Goal: Task Accomplishment & Management: Complete application form

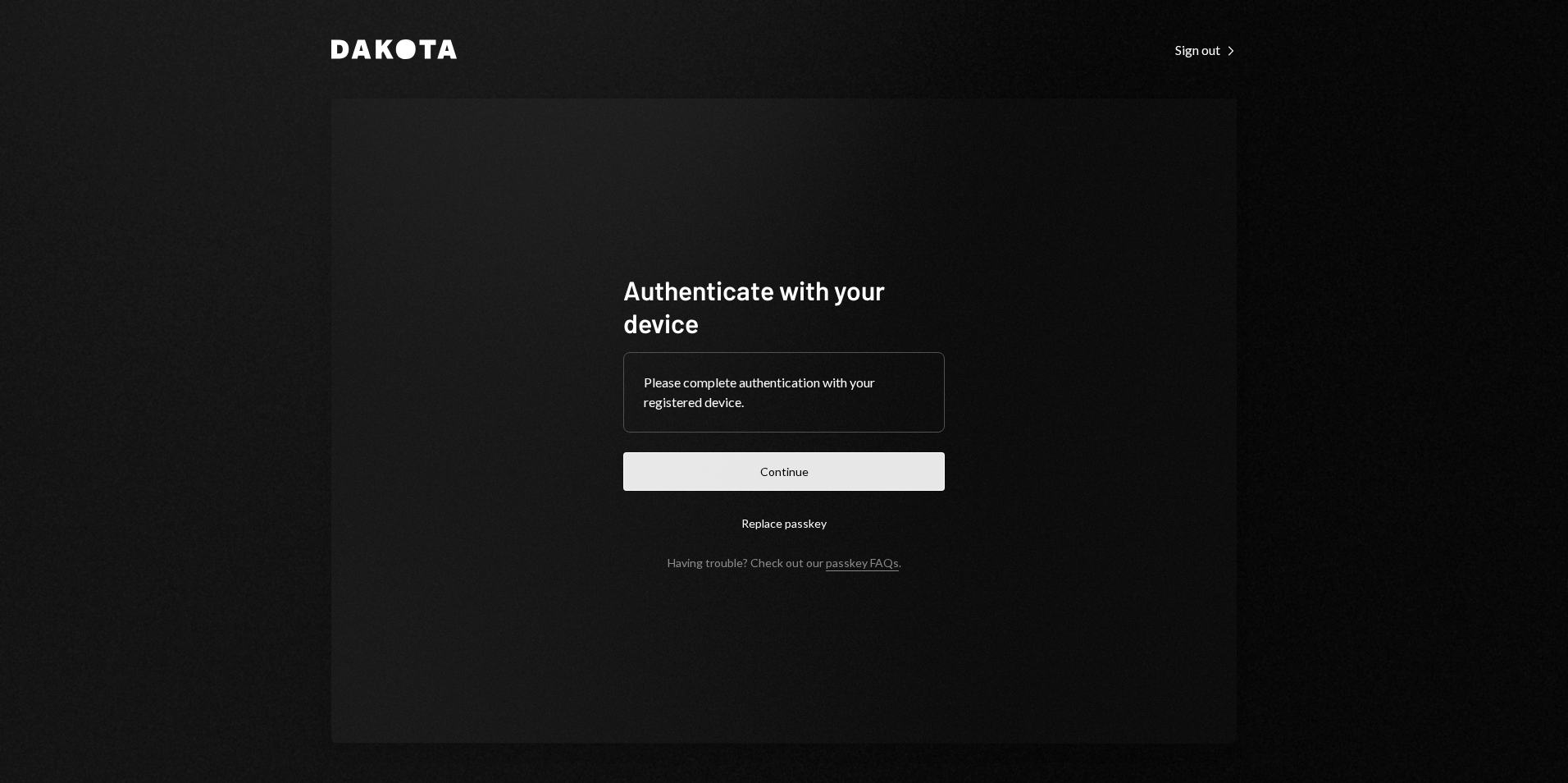
click at [765, 488] on button "Continue" at bounding box center [784, 472] width 322 height 39
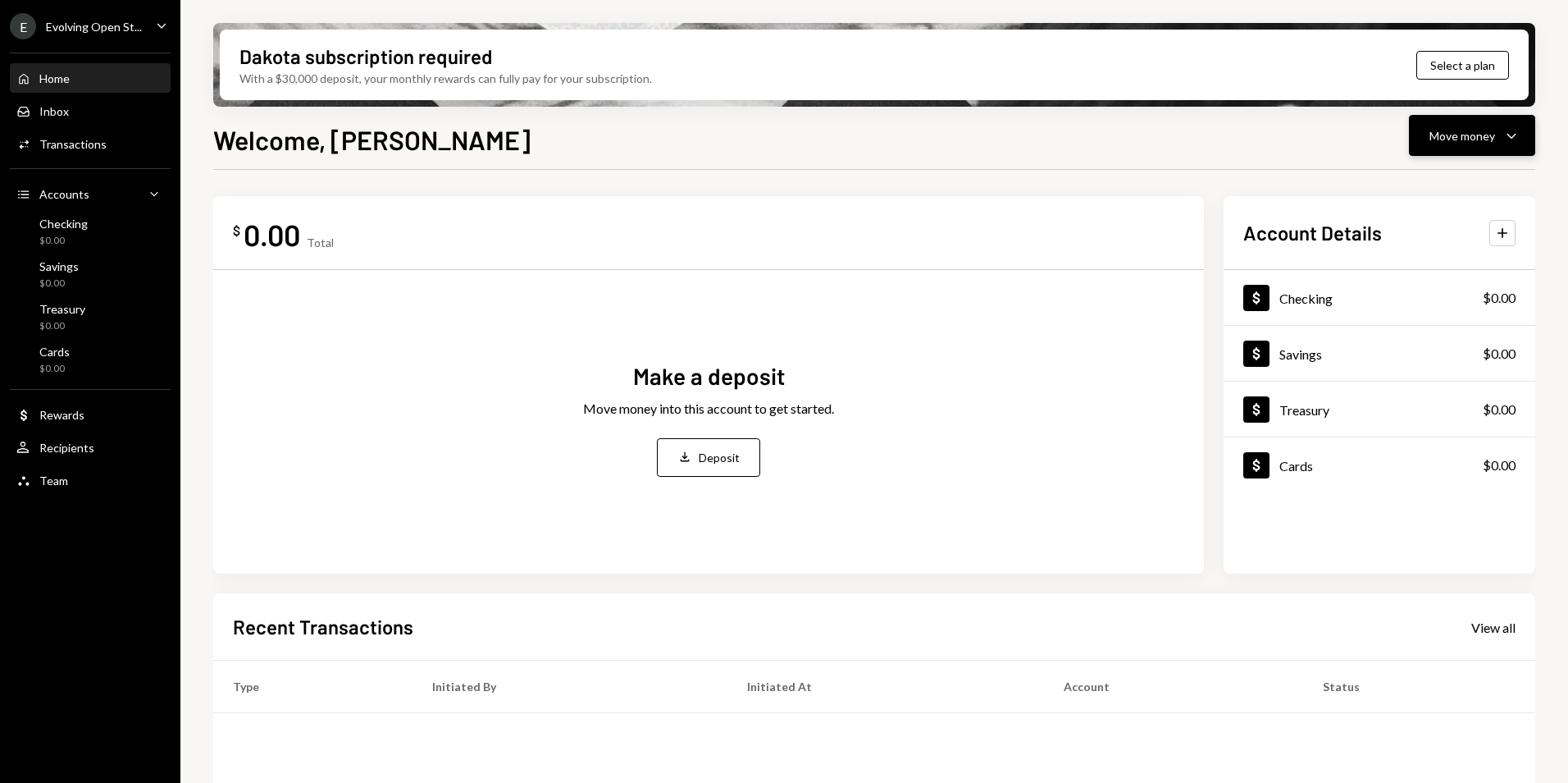
click at [1451, 147] on button "Move money Caret Down" at bounding box center [1472, 135] width 126 height 41
click at [1451, 183] on div "Send" at bounding box center [1459, 185] width 120 height 18
click at [1423, 182] on div "Send" at bounding box center [1459, 185] width 120 height 18
click at [1423, 181] on div "Send" at bounding box center [1459, 185] width 120 height 18
click at [1422, 181] on div "Send" at bounding box center [1459, 185] width 120 height 18
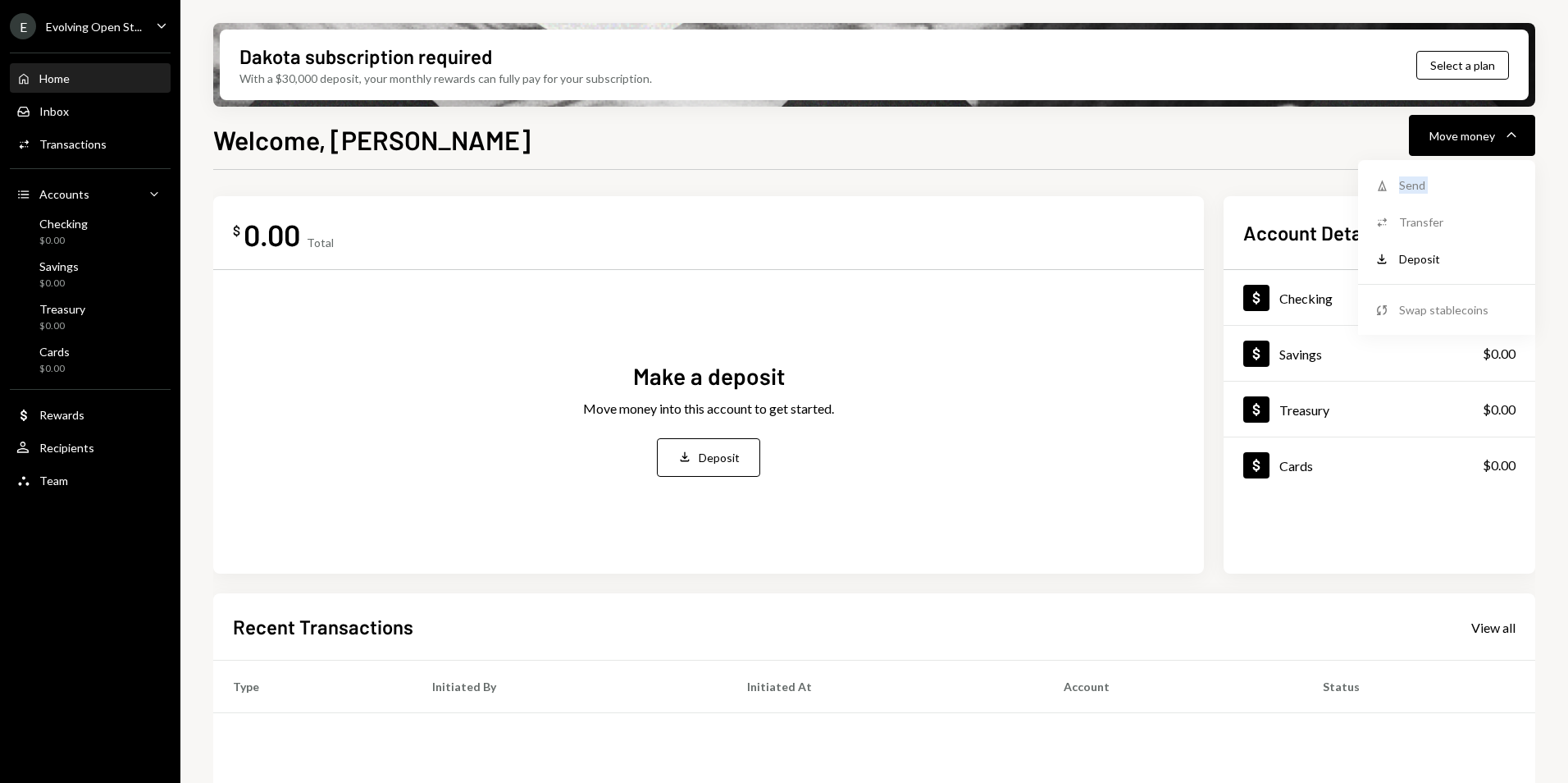
click at [1422, 181] on div "Send" at bounding box center [1459, 185] width 120 height 18
click at [115, 236] on div "Checking $0.00" at bounding box center [90, 232] width 147 height 32
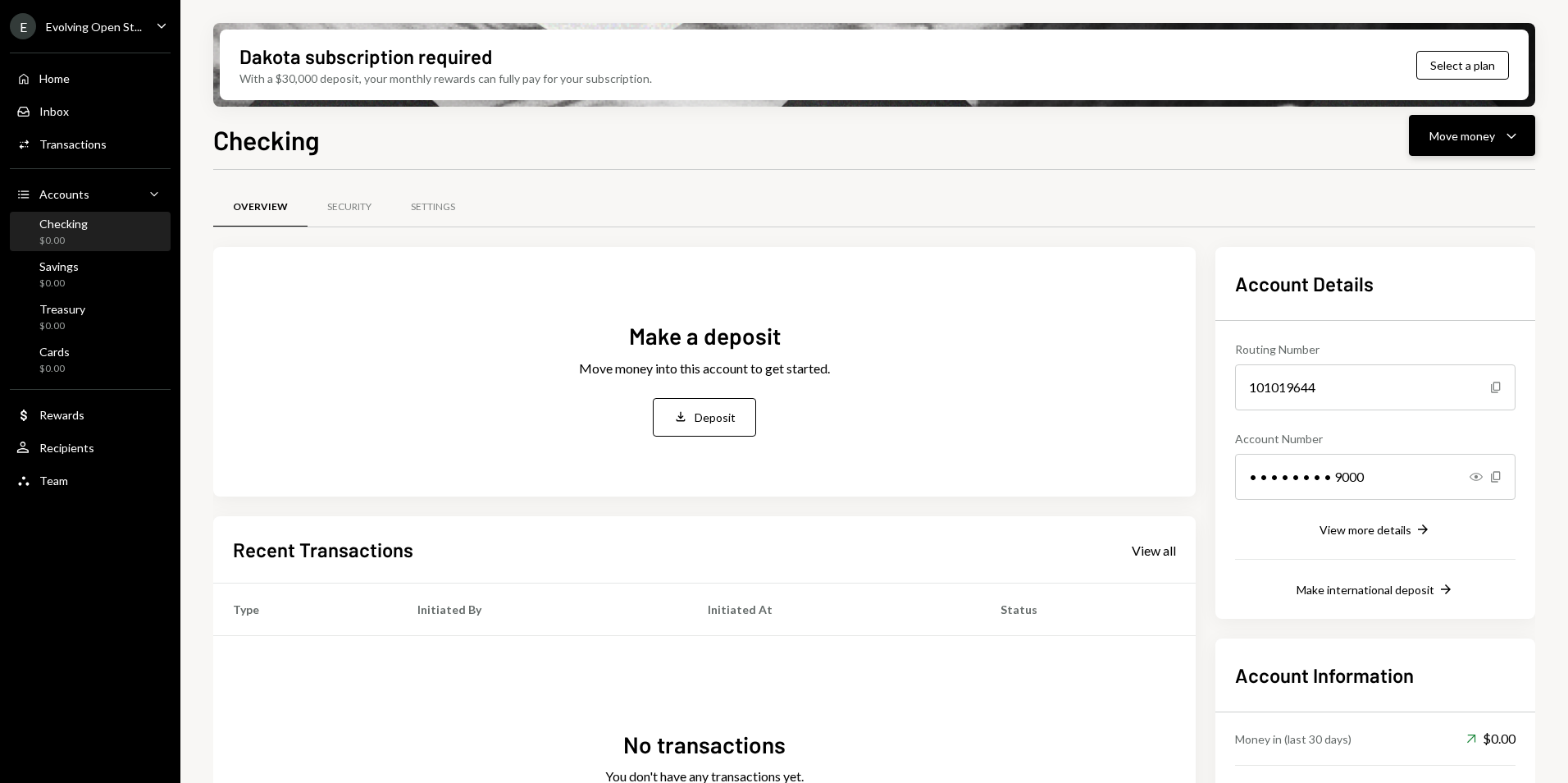
click at [1466, 142] on div "Move money" at bounding box center [1462, 136] width 66 height 18
click at [1404, 194] on div "Withdraw Send" at bounding box center [1446, 185] width 164 height 37
click at [1408, 182] on div "Send" at bounding box center [1459, 185] width 120 height 18
click at [1408, 183] on div "Send" at bounding box center [1459, 185] width 120 height 18
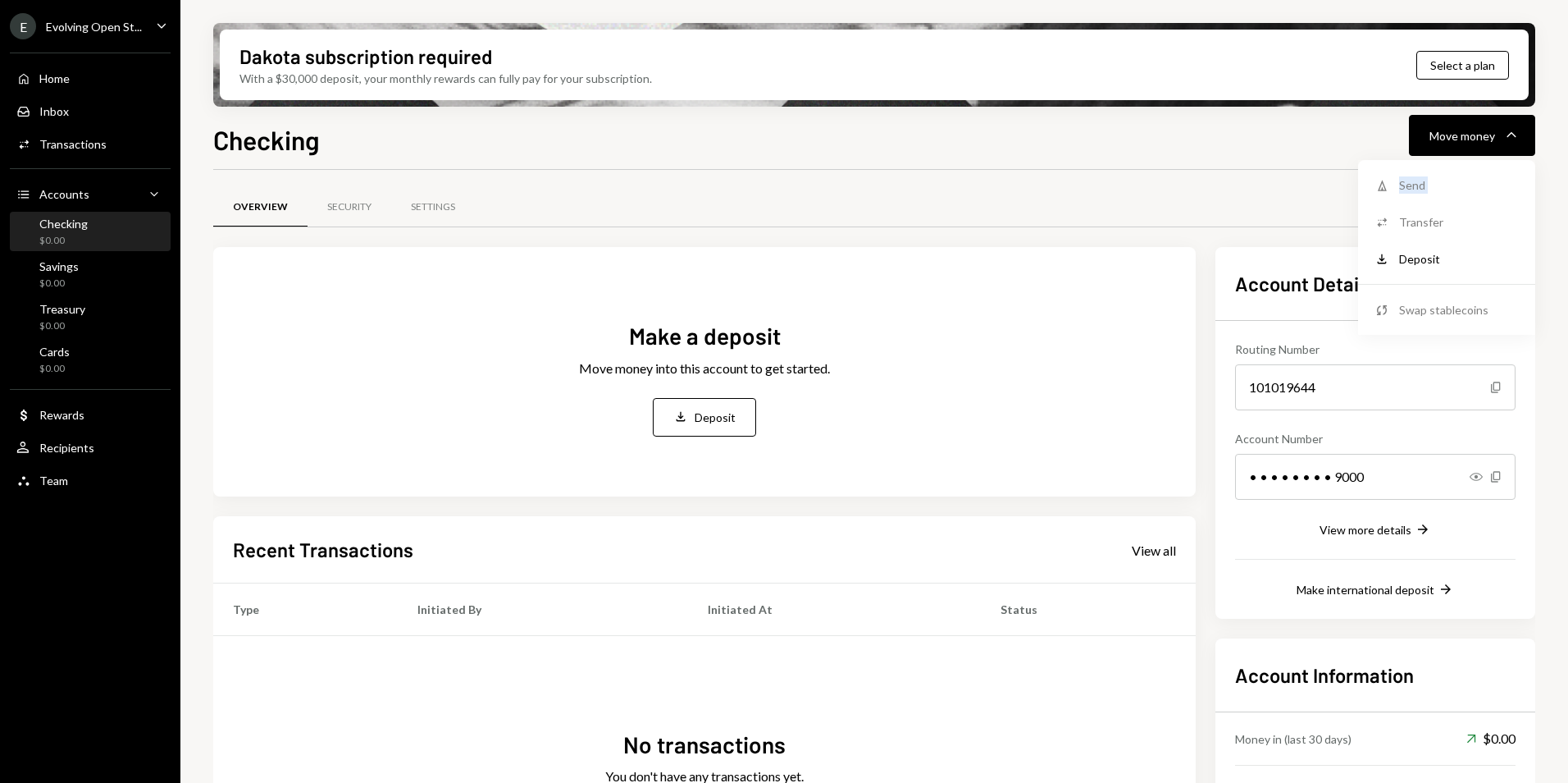
drag, startPoint x: 1408, startPoint y: 183, endPoint x: 1395, endPoint y: 183, distance: 13.0
click at [1395, 183] on div "Withdraw Send" at bounding box center [1447, 185] width 145 height 18
click at [1395, 184] on div "Withdraw Send" at bounding box center [1447, 185] width 145 height 18
click at [1394, 186] on div "Withdraw Send" at bounding box center [1447, 185] width 145 height 18
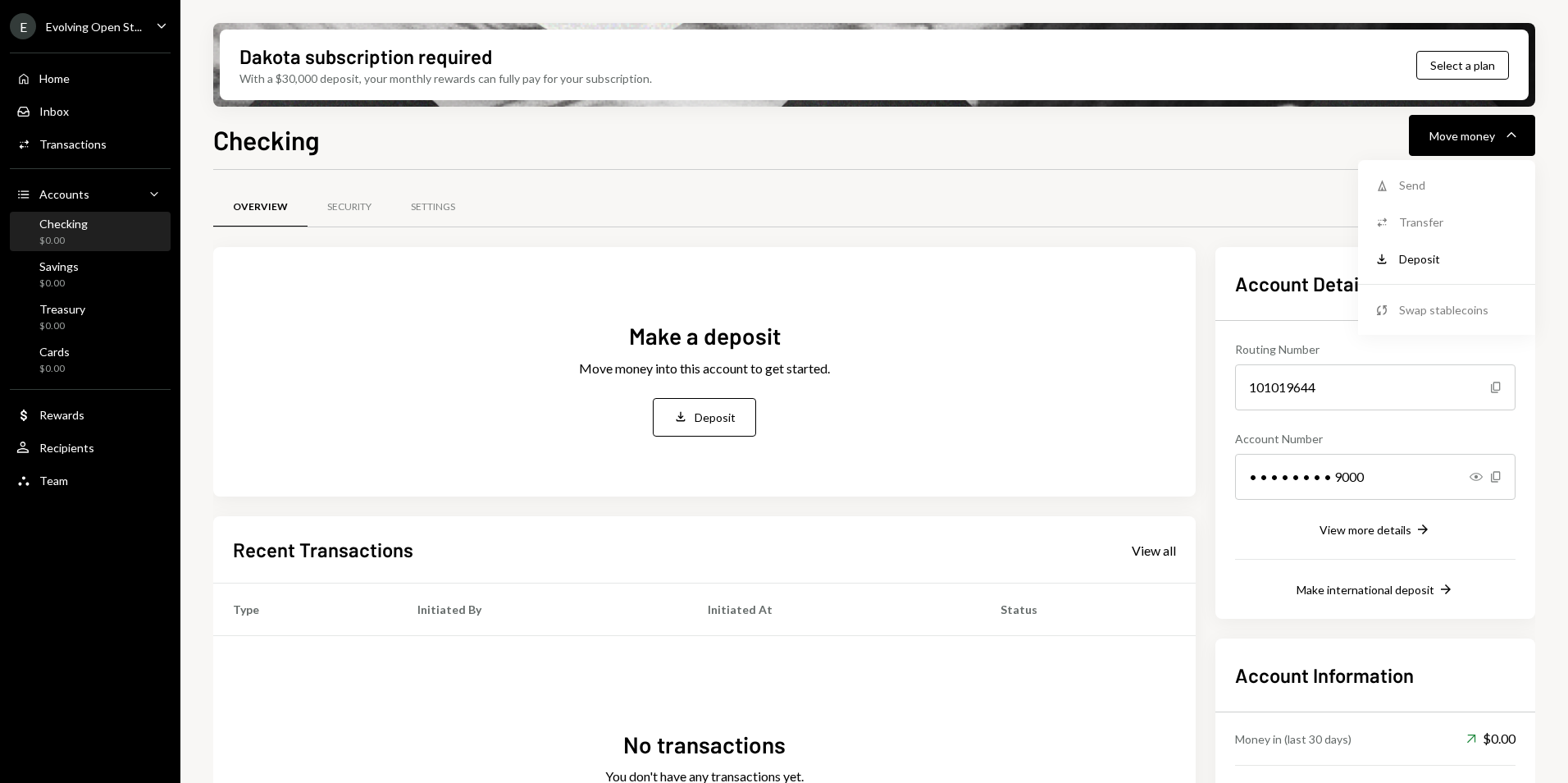
drag, startPoint x: 1394, startPoint y: 186, endPoint x: 1388, endPoint y: 194, distance: 10.0
click at [1388, 194] on div "Withdraw Send" at bounding box center [1446, 185] width 164 height 37
click at [1384, 264] on icon "Deposit" at bounding box center [1382, 259] width 15 height 15
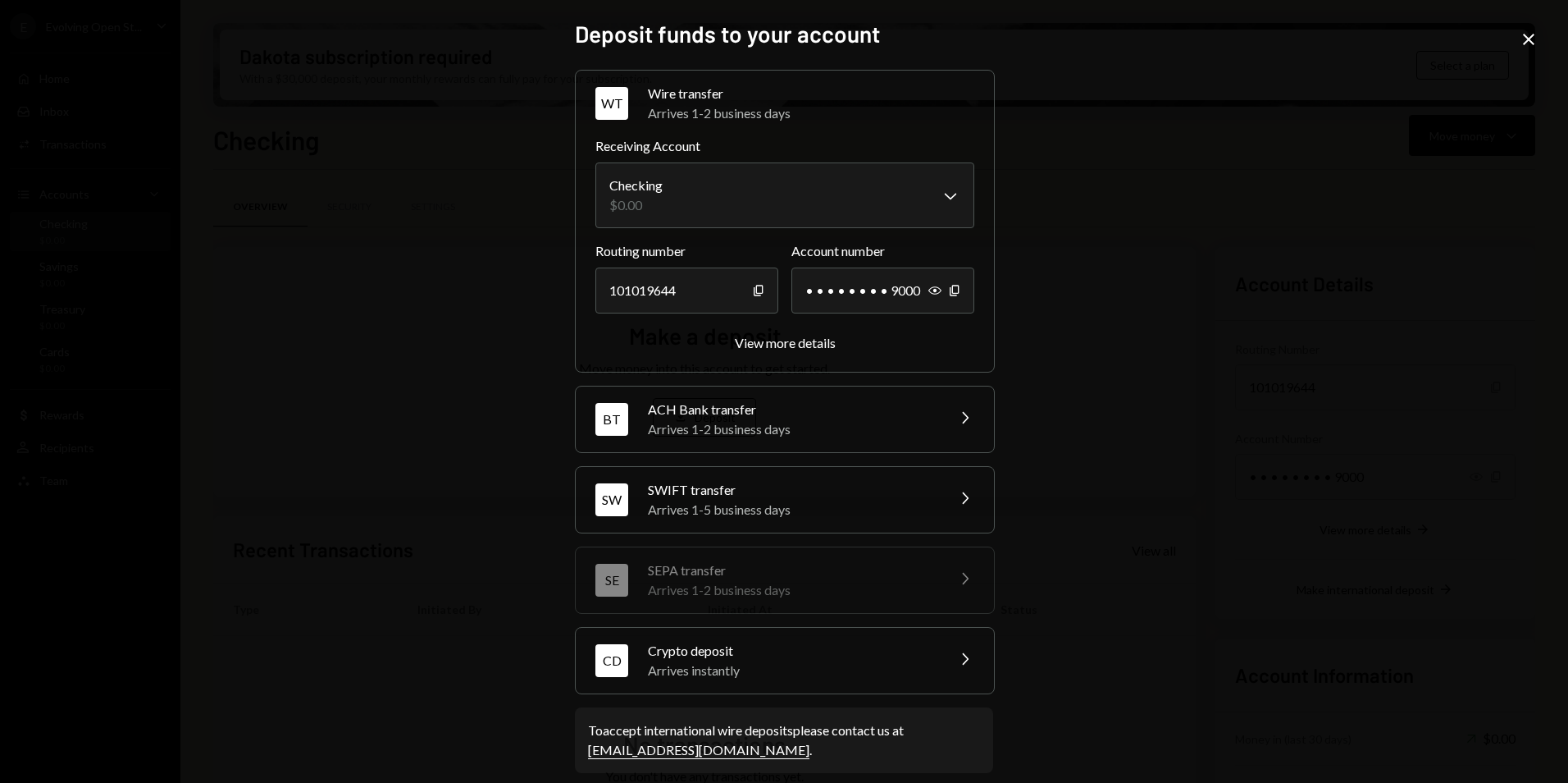
click at [717, 509] on div "Arrives 1-5 business days" at bounding box center [791, 509] width 287 height 19
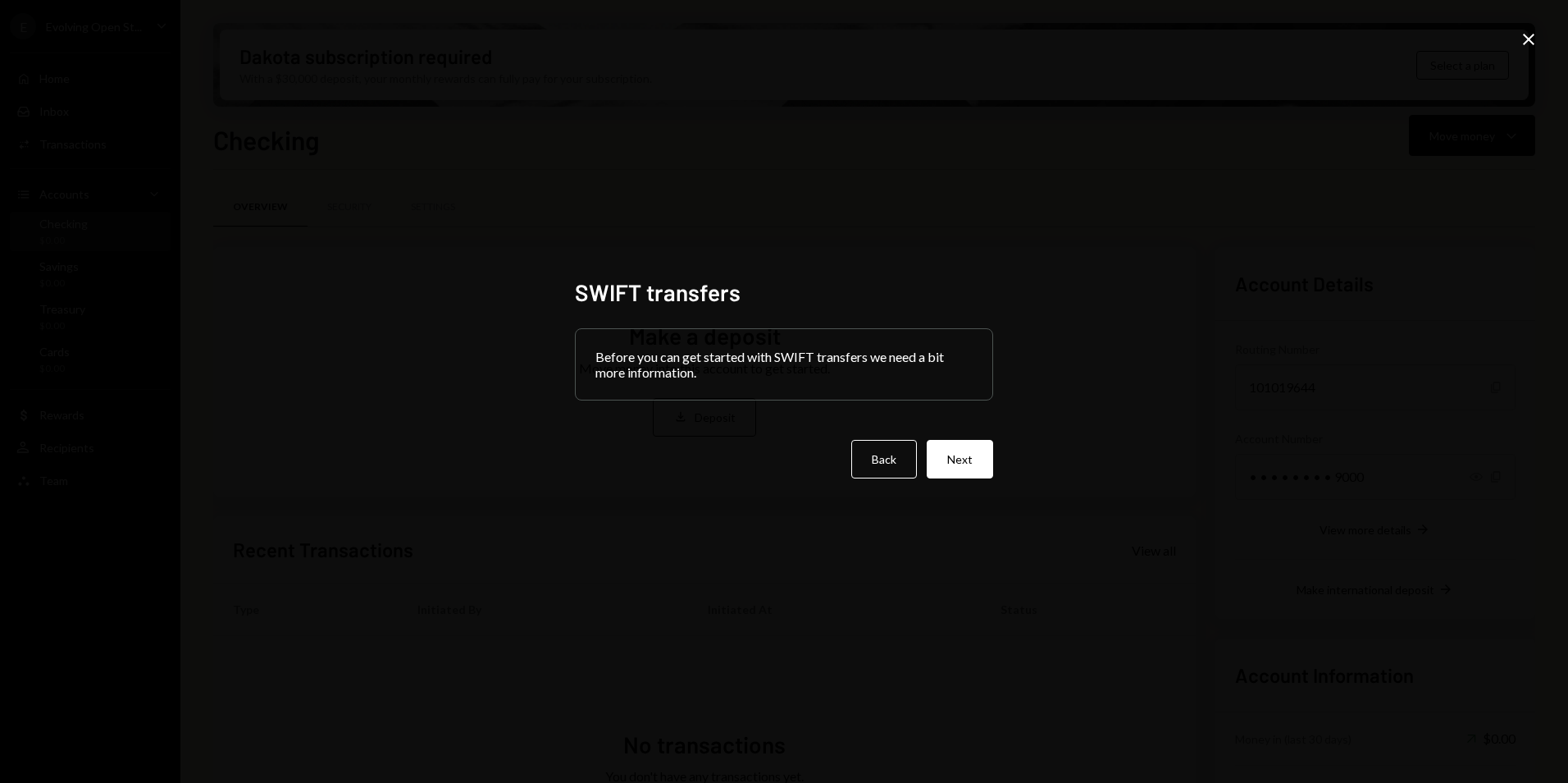
click at [763, 365] on div "Before you can get started with SWIFT transfers we need a bit more information." at bounding box center [784, 364] width 416 height 70
click at [999, 464] on div "SWIFT transfers Before you can get started with SWIFT transfers we need a bit m…" at bounding box center [784, 391] width 458 height 266
click at [978, 459] on button "Next" at bounding box center [961, 459] width 67 height 39
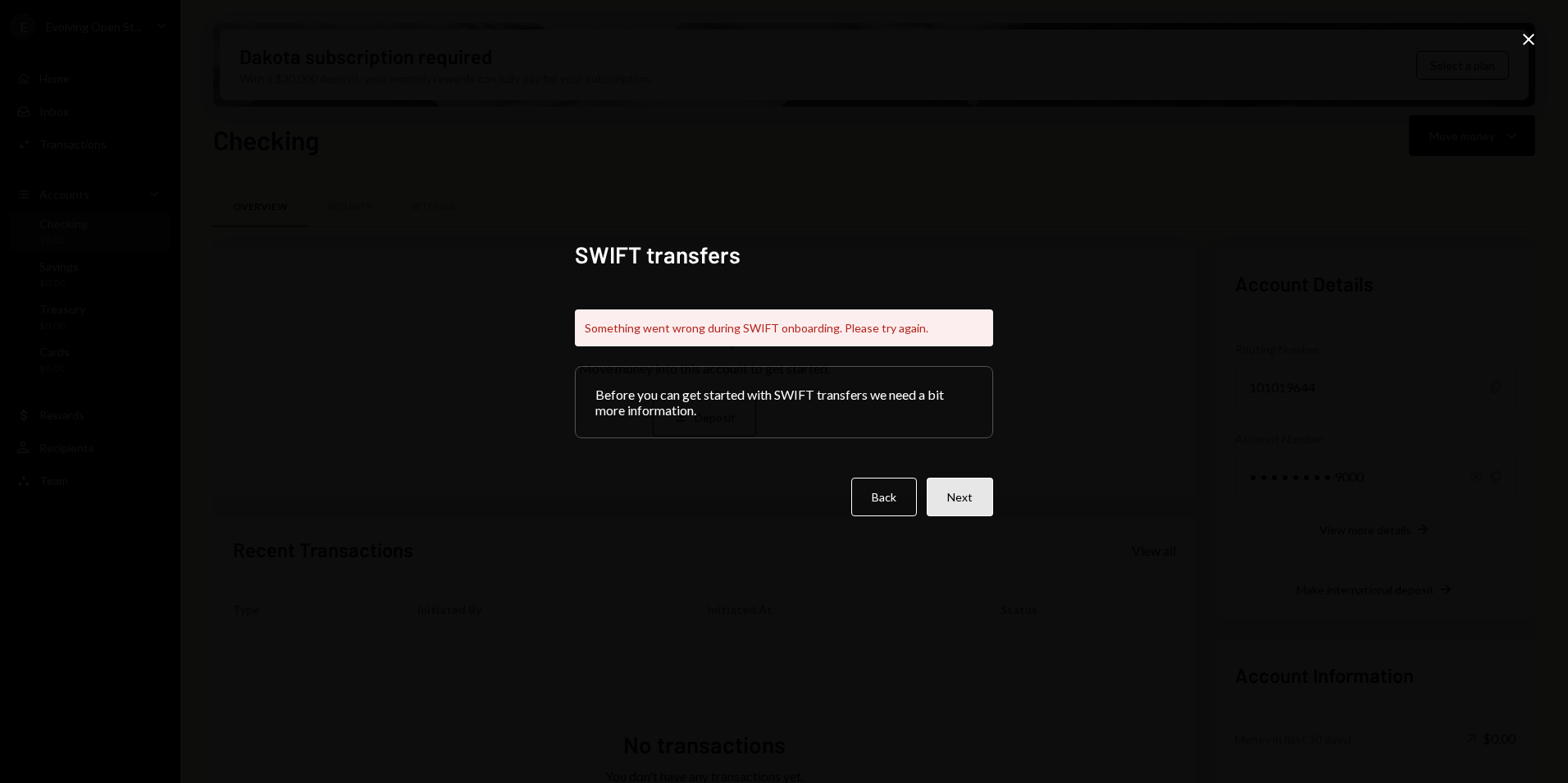
click at [961, 495] on button "Next" at bounding box center [961, 497] width 67 height 39
click at [968, 490] on button "Next" at bounding box center [961, 497] width 67 height 39
click at [966, 495] on button "Next" at bounding box center [961, 497] width 67 height 39
drag, startPoint x: 966, startPoint y: 495, endPoint x: 964, endPoint y: 508, distance: 13.2
click at [964, 508] on button "Next" at bounding box center [961, 497] width 67 height 39
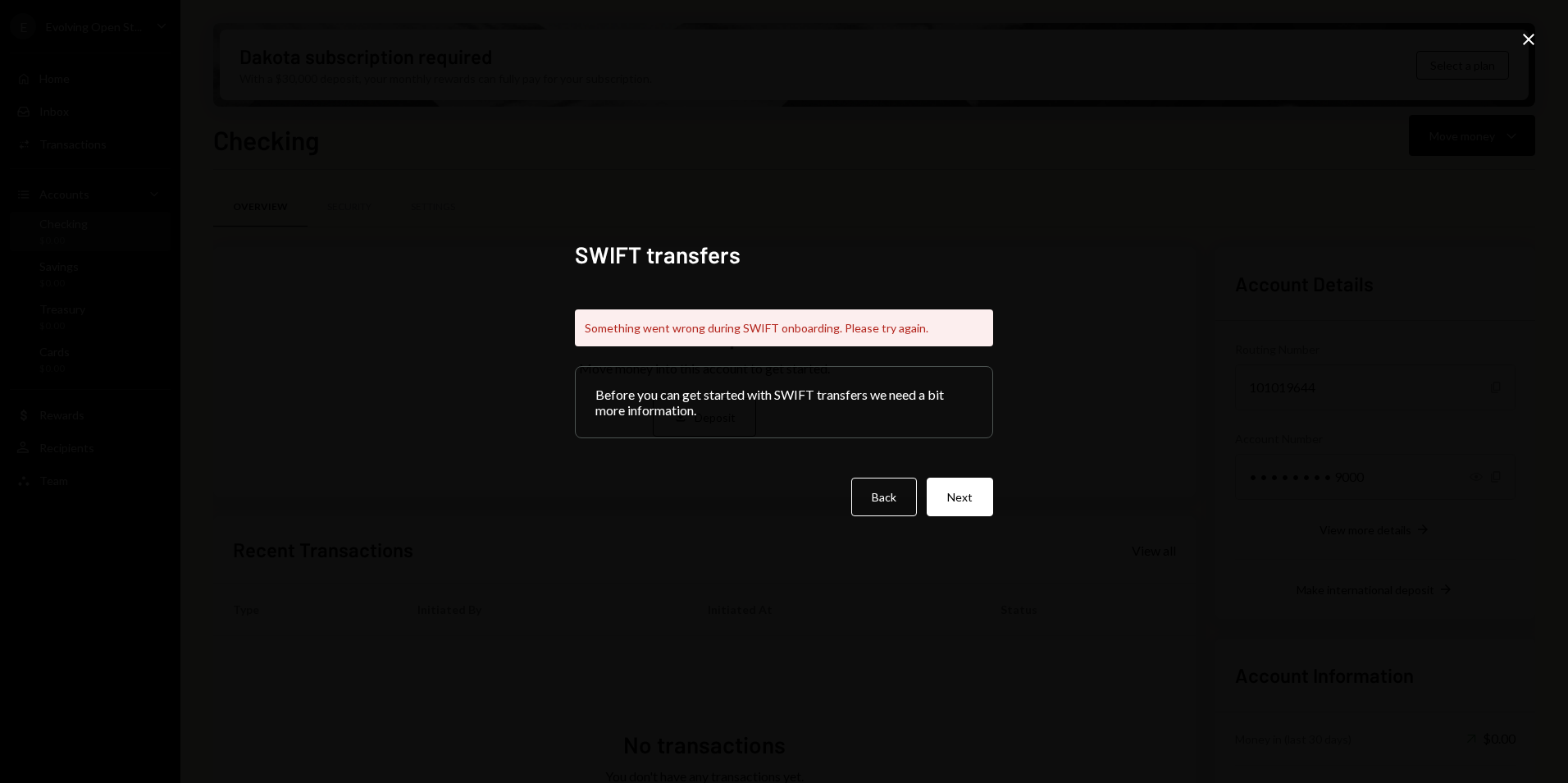
click at [963, 508] on button "Next" at bounding box center [961, 497] width 67 height 39
click at [963, 509] on button "Next" at bounding box center [961, 497] width 67 height 39
drag, startPoint x: 963, startPoint y: 509, endPoint x: 963, endPoint y: 518, distance: 9.0
click at [963, 518] on div "SWIFT transfers Something went wrong during SWIFT onboarding. Please try again.…" at bounding box center [784, 391] width 418 height 303
click at [964, 518] on div "SWIFT transfers Something went wrong during SWIFT onboarding. Please try again.…" at bounding box center [784, 391] width 418 height 303
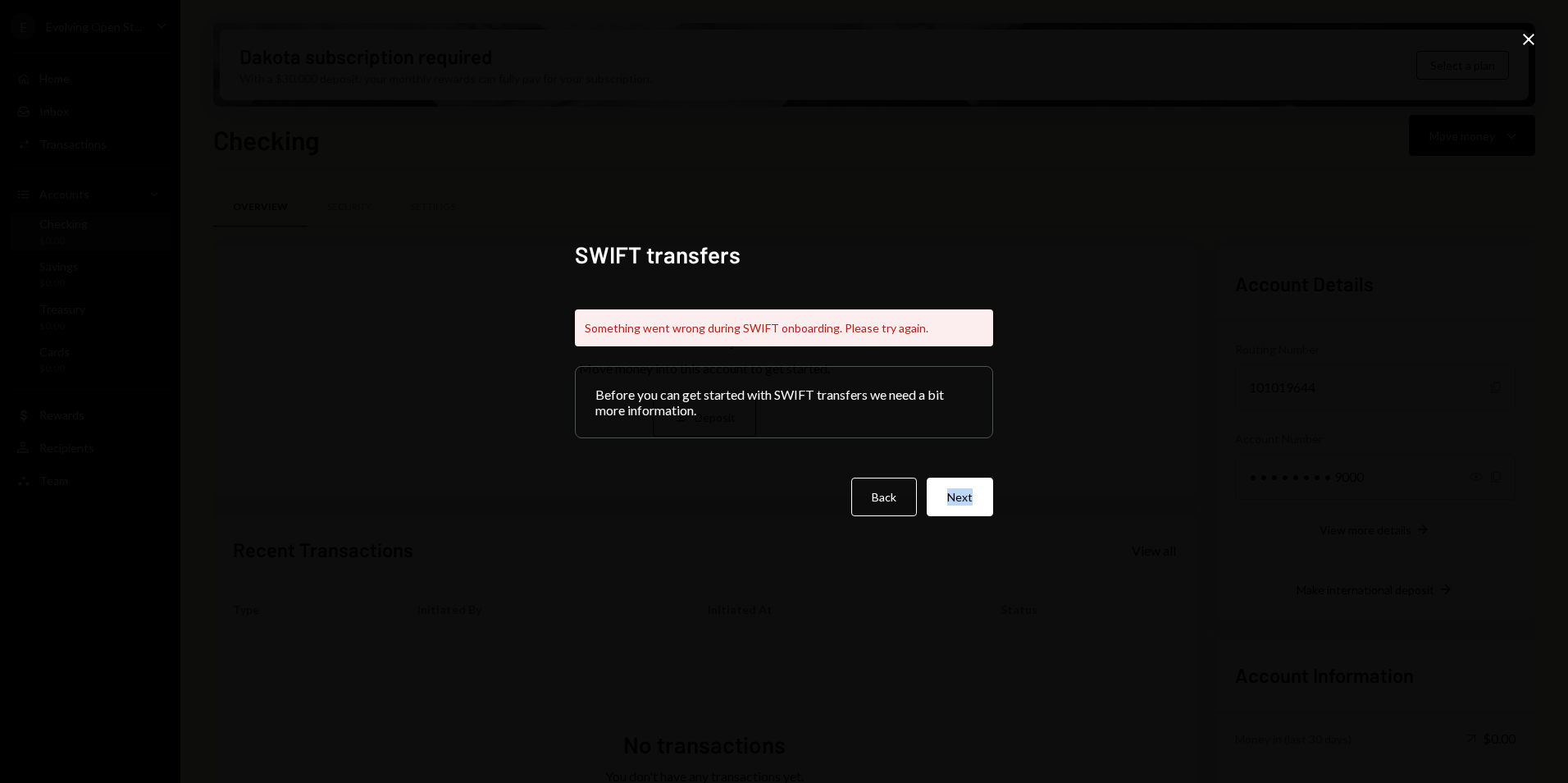
click at [964, 518] on div "SWIFT transfers Something went wrong during SWIFT onboarding. Please try again.…" at bounding box center [784, 391] width 418 height 303
click at [879, 508] on button "Back" at bounding box center [883, 497] width 66 height 39
